Goal: Task Accomplishment & Management: Complete application form

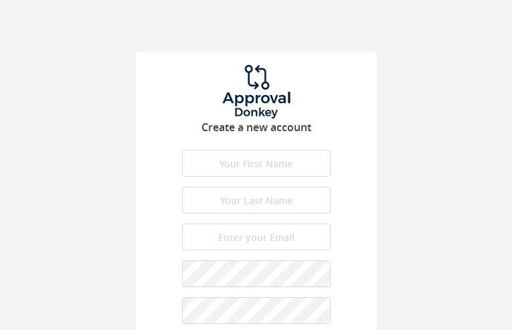
type input "hxbSXNup"
type input "ZdXKjRvRwoZSKBb"
type input "[EMAIL_ADDRESS][DOMAIN_NAME]"
type input "CyvqetRKdWeM"
type input "hqDDEYXo"
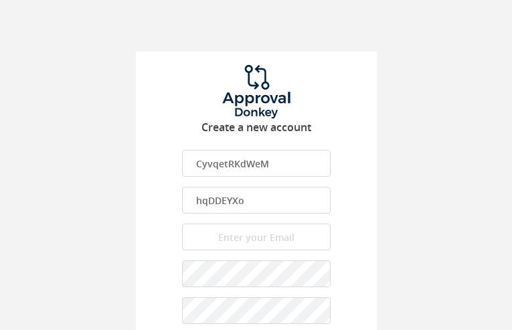
type input "[EMAIL_ADDRESS][DOMAIN_NAME]"
